Goal: Share content: Share content

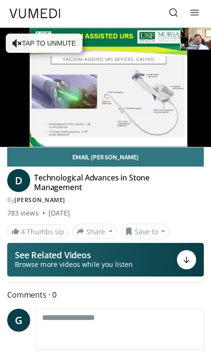
click at [93, 228] on button "Share" at bounding box center [94, 231] width 45 height 15
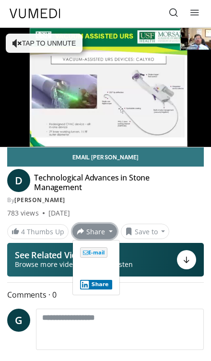
click at [86, 249] on span "E-mail" at bounding box center [93, 252] width 27 height 11
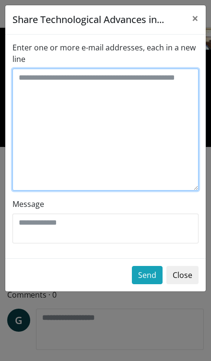
click at [25, 86] on textarea "Enter one or more e-mail addresses, each in a new line" at bounding box center [105, 130] width 186 height 122
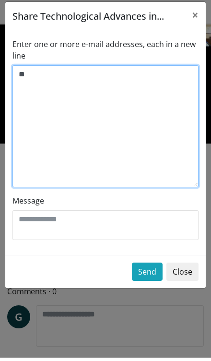
type textarea "*"
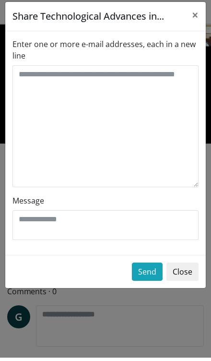
click at [5, 208] on div "Enter one or more e-mail addresses, each in a new line Message" at bounding box center [105, 147] width 201 height 224
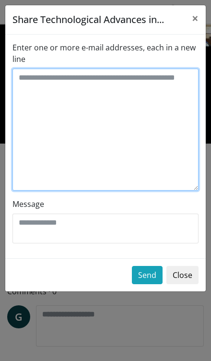
click at [35, 90] on textarea "Enter one or more e-mail addresses, each in a new line" at bounding box center [105, 130] width 186 height 122
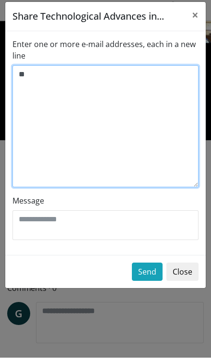
type textarea "*"
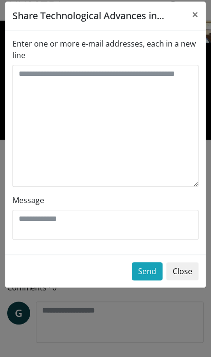
scroll to position [7, 0]
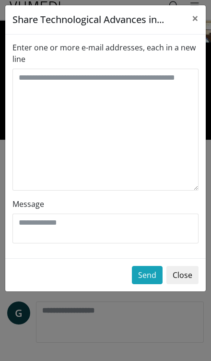
click at [195, 13] on span "×" at bounding box center [195, 18] width 7 height 16
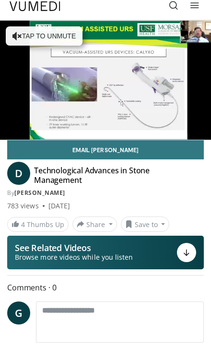
click at [141, 226] on button "Save to" at bounding box center [145, 224] width 49 height 15
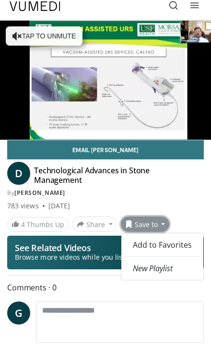
click at [86, 220] on button "Share" at bounding box center [94, 224] width 45 height 15
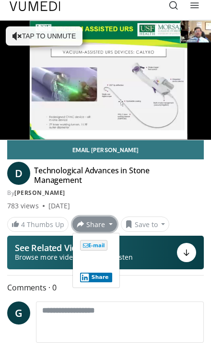
click at [176, 259] on button "See Related Videos Browse more videos while you listen" at bounding box center [105, 253] width 197 height 34
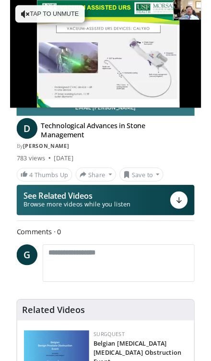
scroll to position [59, 0]
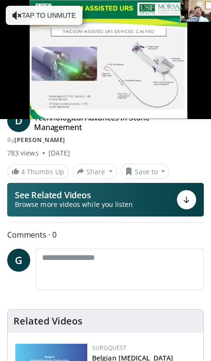
click at [94, 172] on button "Share" at bounding box center [94, 171] width 45 height 15
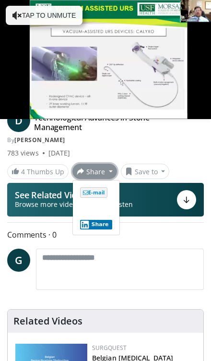
click at [94, 186] on link "E-mail" at bounding box center [93, 191] width 27 height 11
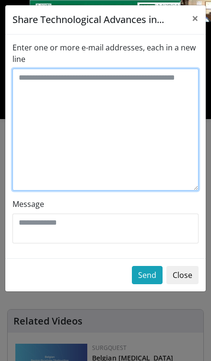
click at [25, 80] on textarea "Enter one or more e-mail addresses, each in a new line" at bounding box center [105, 130] width 186 height 122
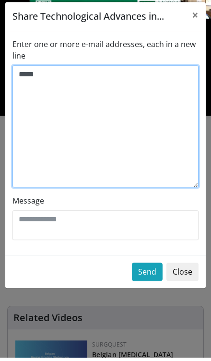
type textarea "*****"
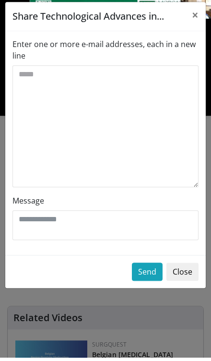
click at [19, 12] on h5 "Share Technological Advances in..." at bounding box center [88, 19] width 152 height 14
